Goal: Information Seeking & Learning: Learn about a topic

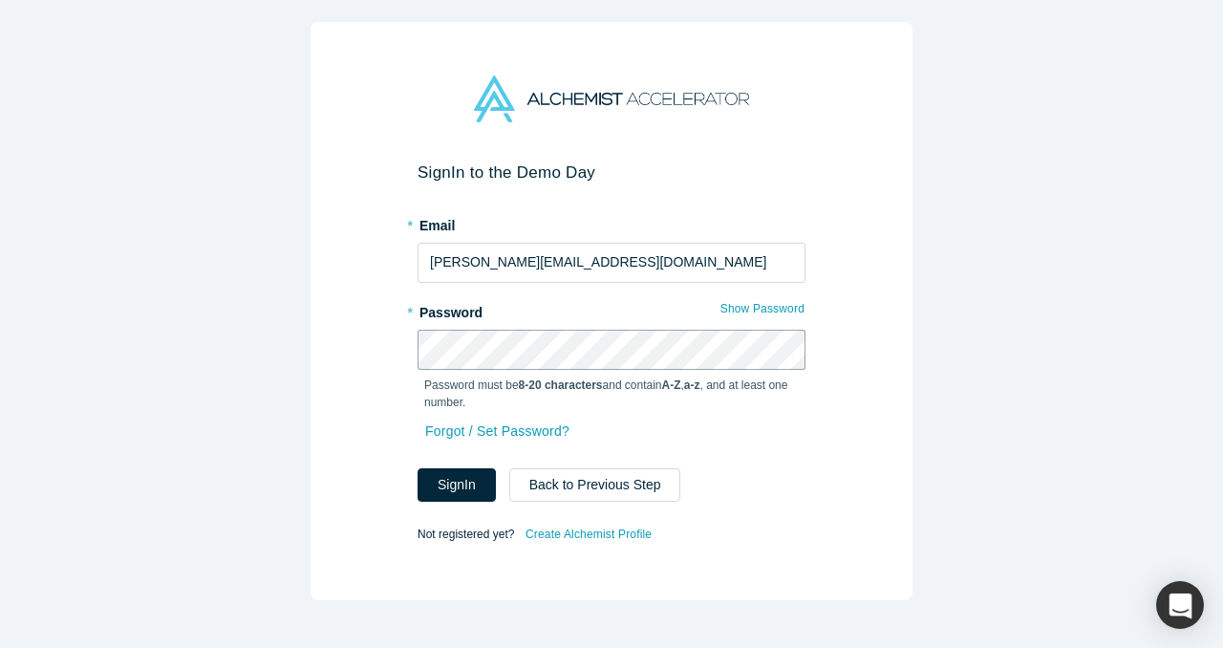
click at [418, 468] on button "Sign In" at bounding box center [457, 484] width 78 height 33
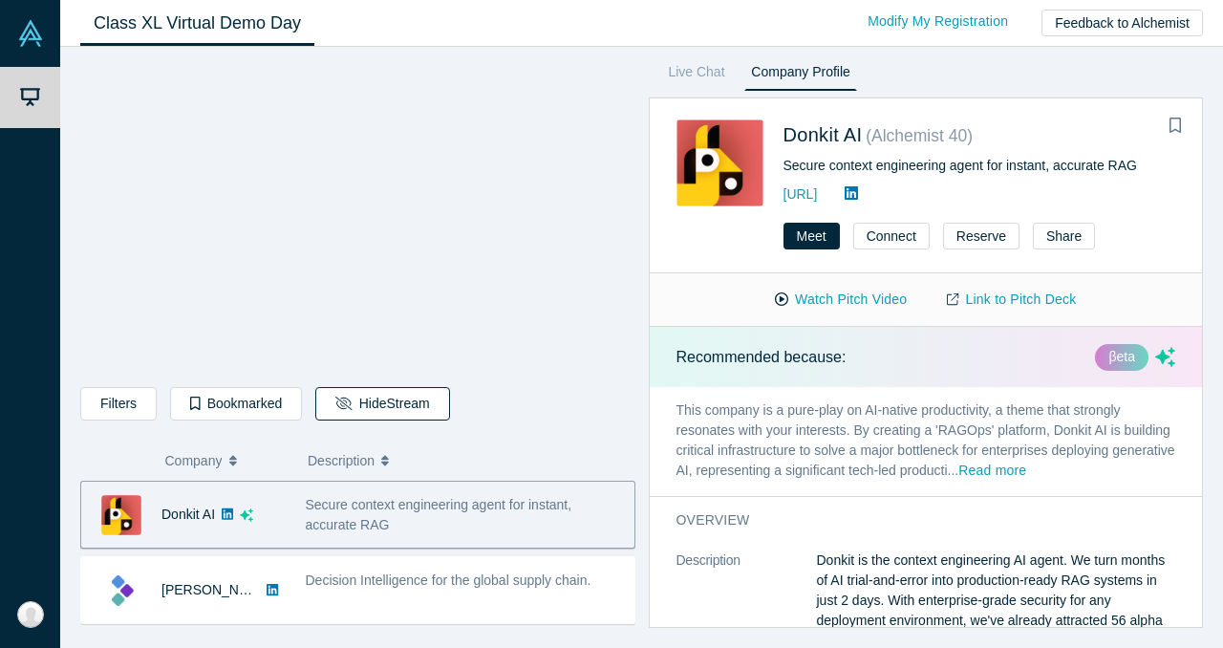
click at [393, 394] on button "Hide Stream" at bounding box center [382, 403] width 134 height 33
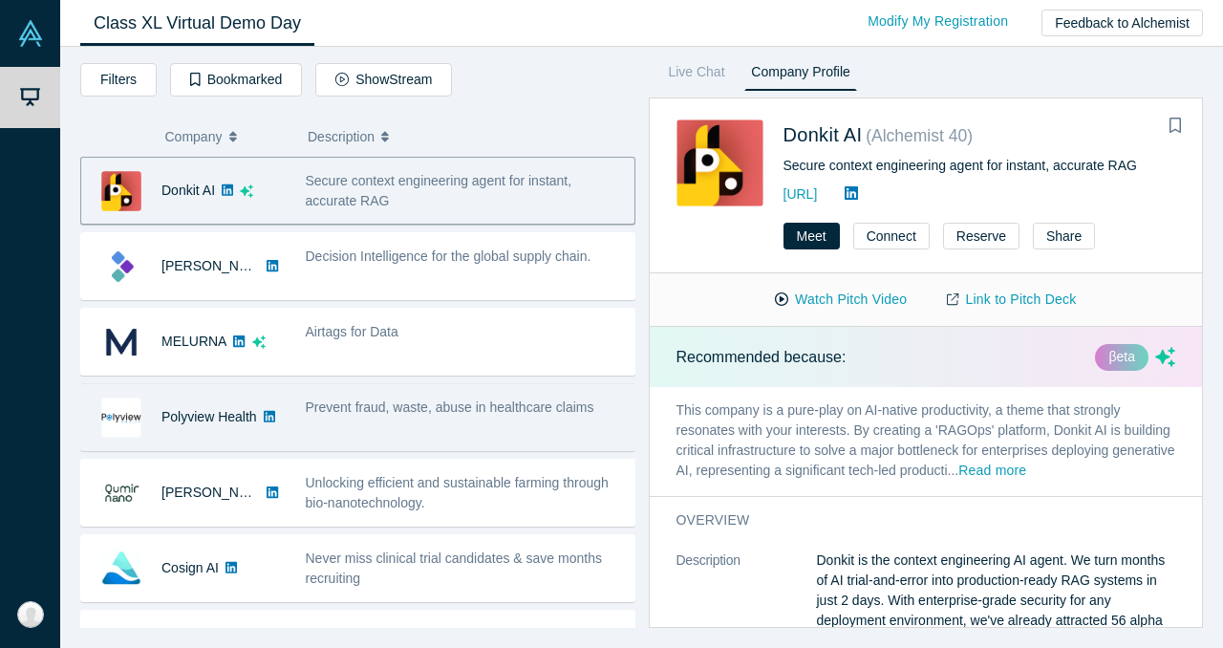
click at [392, 391] on div "Prevent fraud, waste, abuse in healthcare claims" at bounding box center [464, 417] width 339 height 60
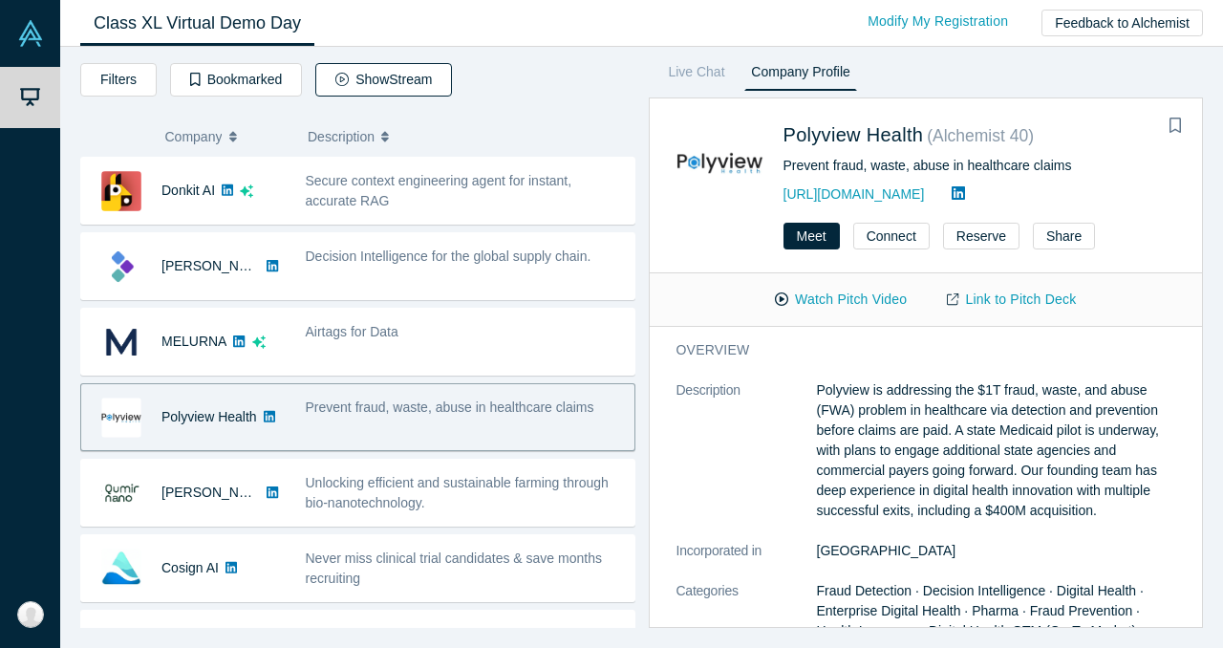
click at [376, 77] on button "Show Stream" at bounding box center [383, 79] width 137 height 33
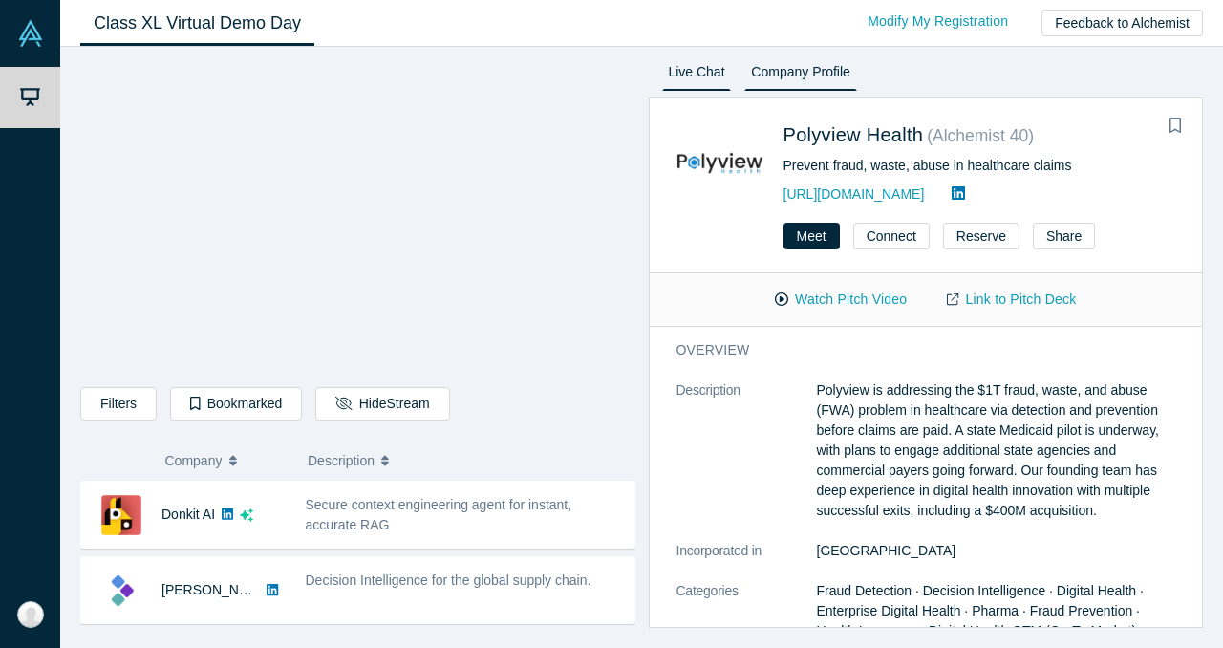
click at [703, 73] on link "Live Chat" at bounding box center [697, 75] width 70 height 31
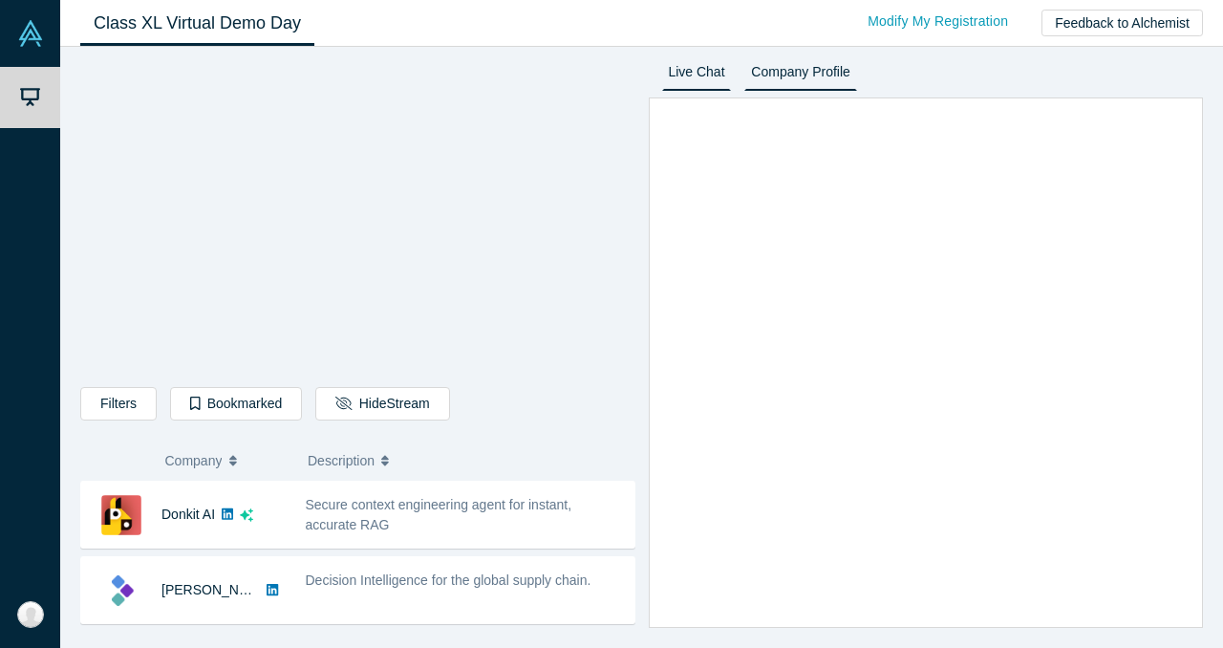
click at [785, 81] on link "Company Profile" at bounding box center [800, 75] width 112 height 31
